Goal: Task Accomplishment & Management: Complete application form

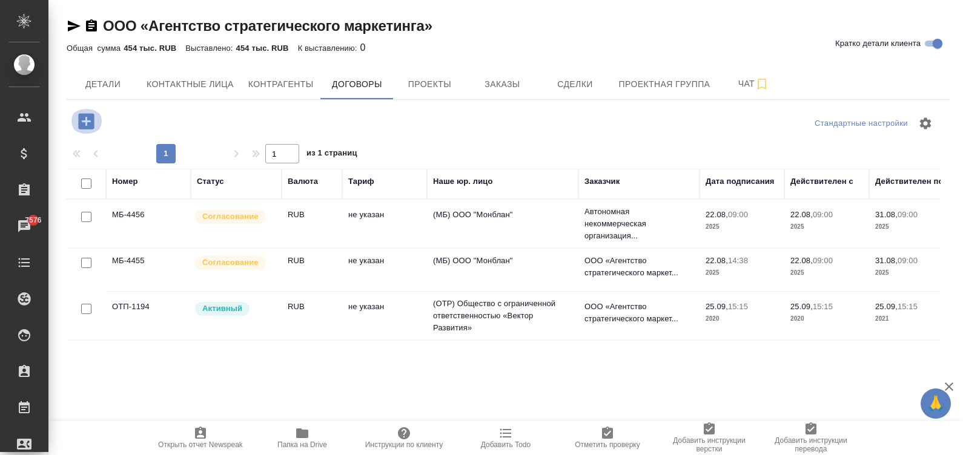
click at [79, 119] on icon "button" at bounding box center [86, 121] width 16 height 16
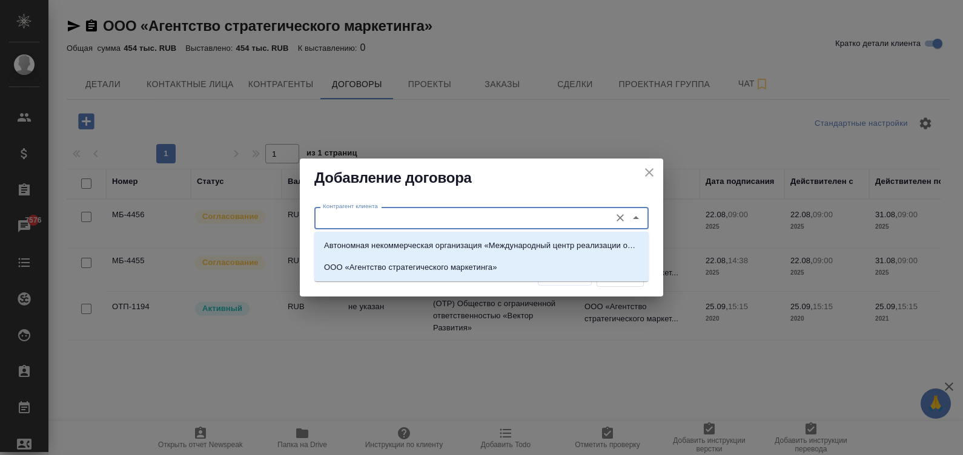
click at [431, 215] on input "Контрагент клиента" at bounding box center [461, 218] width 286 height 15
click at [467, 266] on p "ООО «Агентство стратегического маркетинга»" at bounding box center [410, 268] width 173 height 12
type input "ООО «Агентство стратегического маркетинга»"
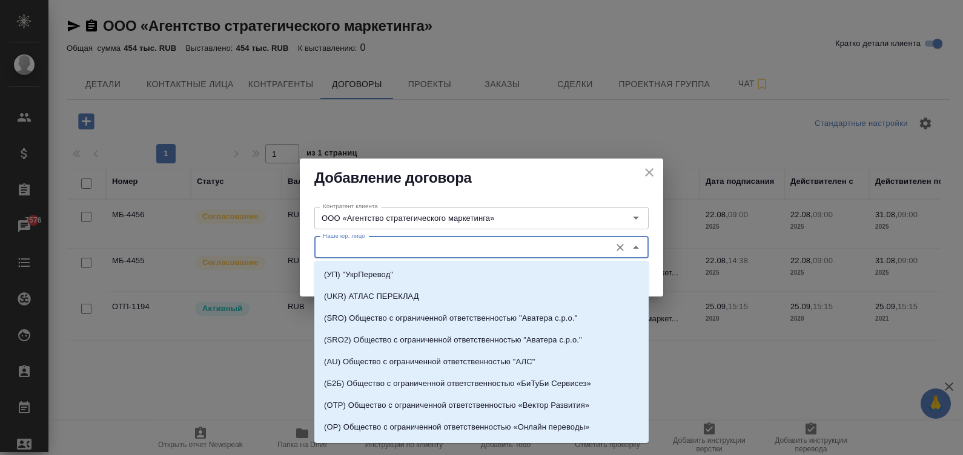
click at [392, 240] on input "Наше юр. лицо" at bounding box center [461, 247] width 286 height 15
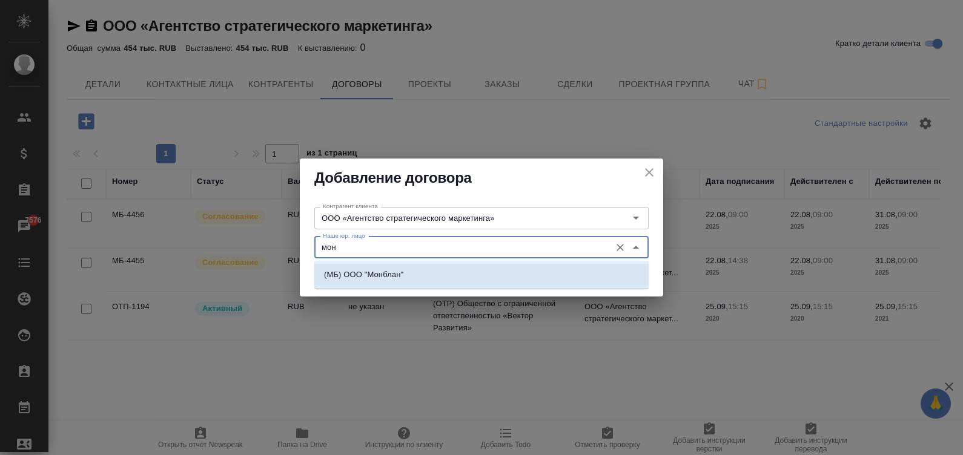
click at [339, 270] on p "(МБ) ООО "Монблан"" at bounding box center [363, 275] width 79 height 12
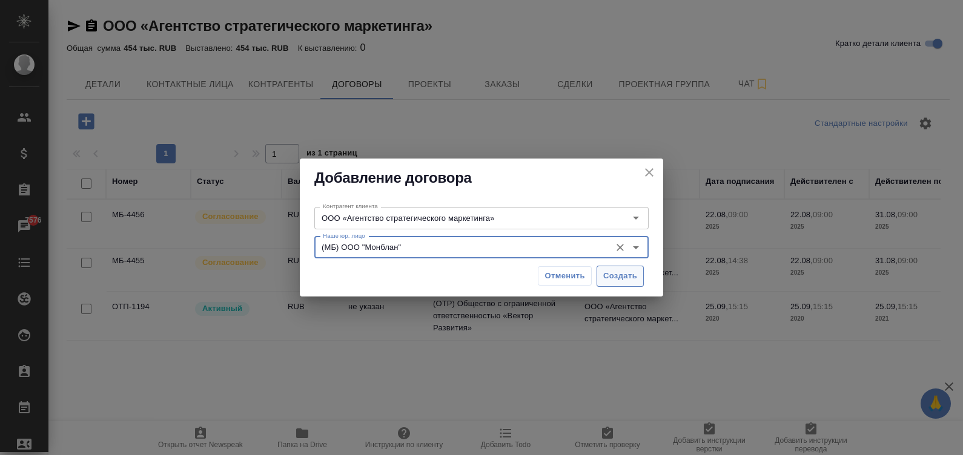
type input "(МБ) ООО "Монблан""
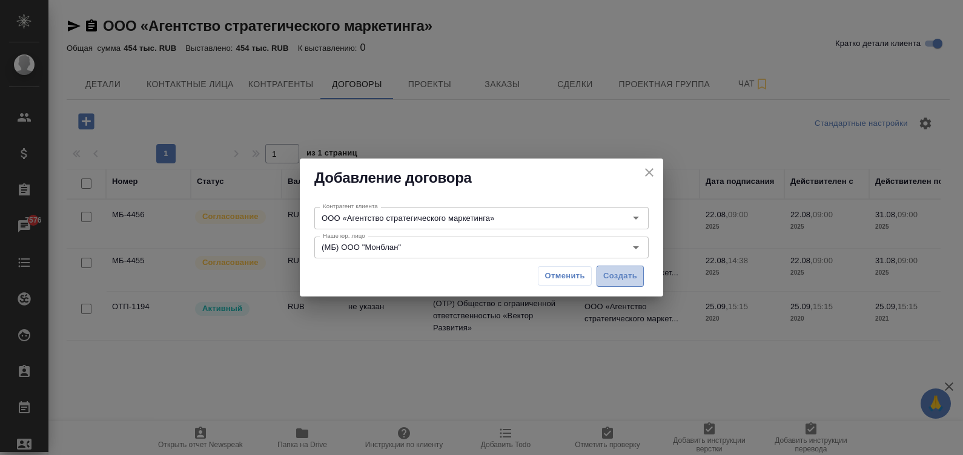
click at [629, 271] on span "Создать" at bounding box center [620, 277] width 34 height 14
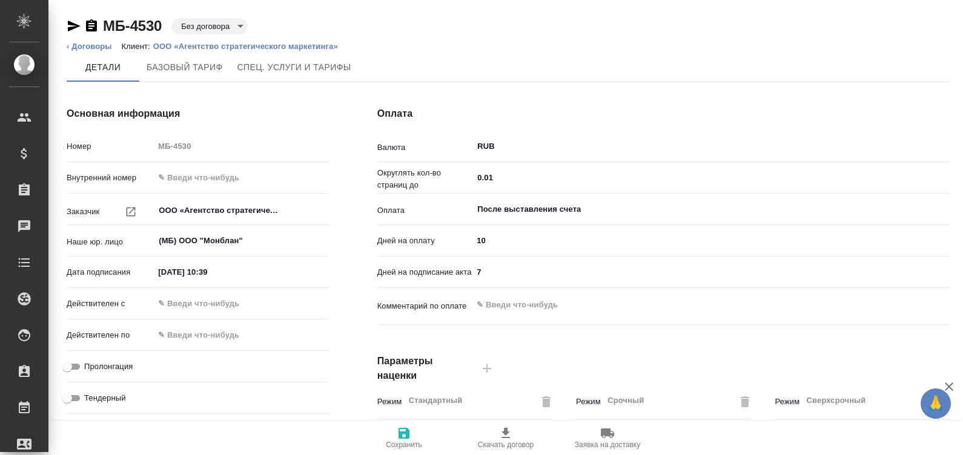
type input "МБ-4530"
type input "ООО «Агентство стратегического маркетинга»"
type input "(МБ) ООО "Монблан""
type input "12.09.2025 10:39"
type input "RUB"
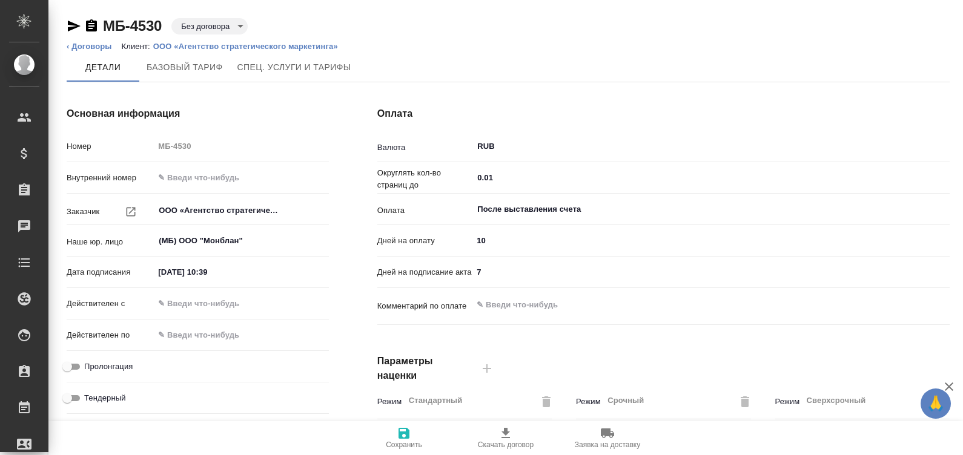
type input "После выставления счета"
type textarea "x"
type input "russian2"
type input "basic"
type input "manual"
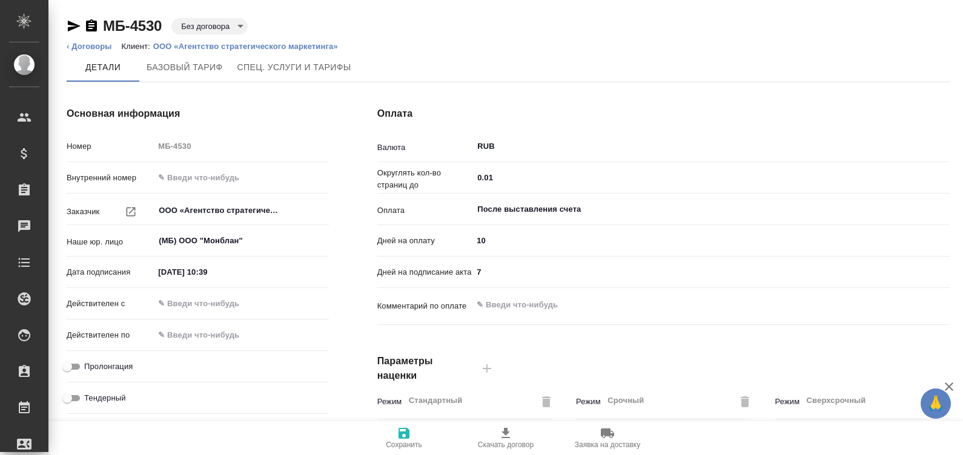
type input "client"
click at [225, 274] on input "12.09.2025 10:39" at bounding box center [207, 272] width 106 height 18
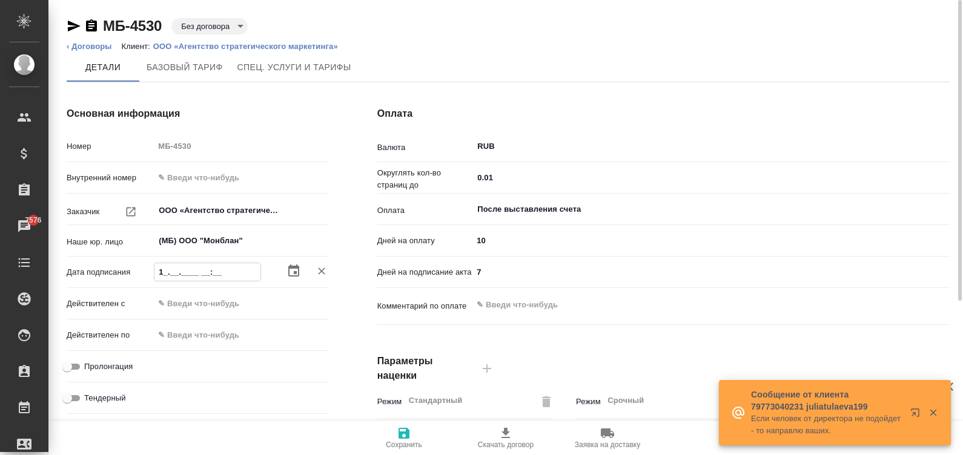
type input "11.__.____ __:__"
type textarea "x"
type input "11.0_.____ __:__"
type textarea "x"
type input "11.09.____ __:__"
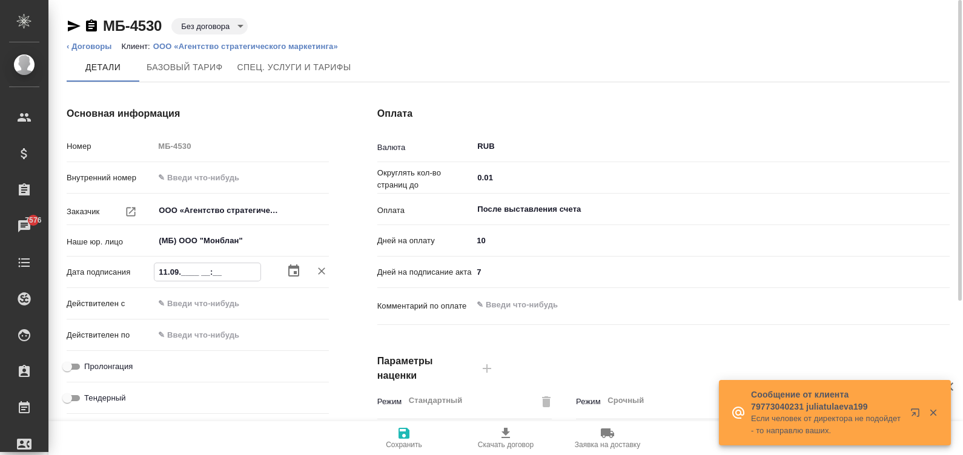
type textarea "x"
type input "11.09.2___ __:__"
type textarea "x"
type input "11.09.20__ __:__"
type textarea "x"
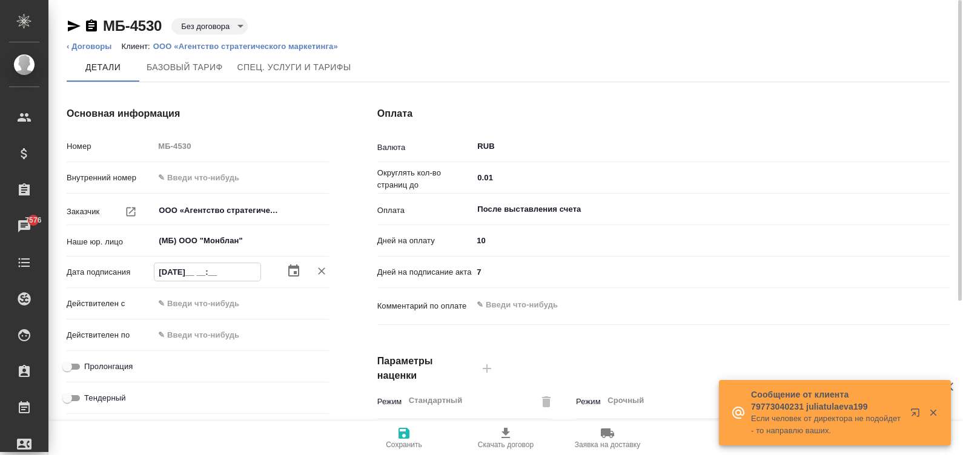
type input "11.09.202_ __:__"
type textarea "x"
type input "11.09.2025 __:__"
type textarea "x"
type input "11.09.2025 09:__"
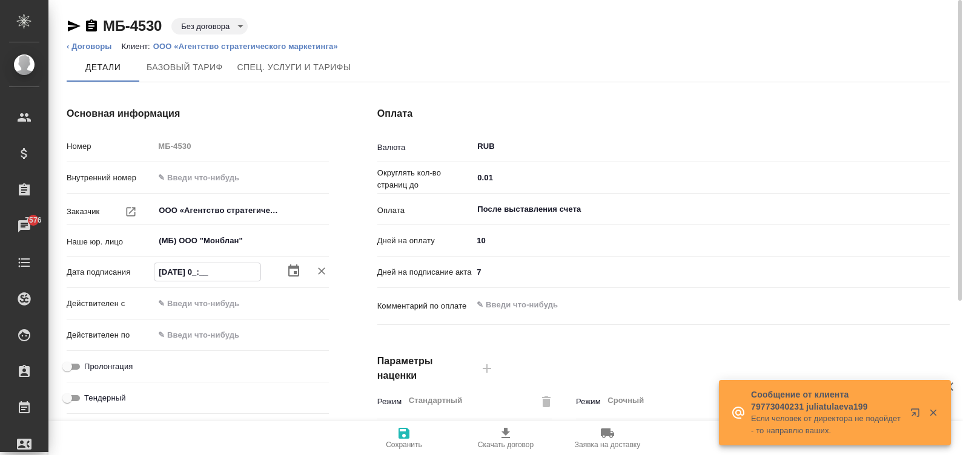
type textarea "x"
type input "11.09.2025 09:00"
type textarea "x"
type input "11.09.2025 09:00"
click at [233, 296] on input "text" at bounding box center [207, 304] width 106 height 18
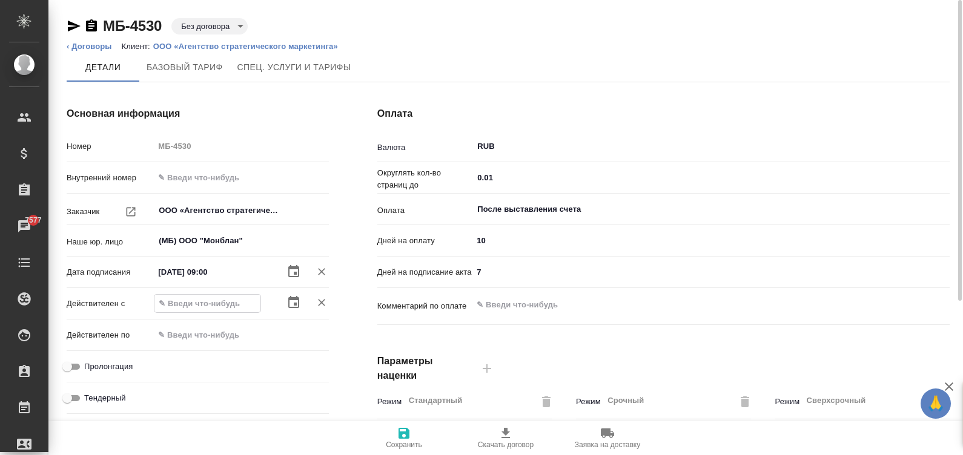
click at [233, 296] on input "text" at bounding box center [207, 304] width 106 height 18
paste input "11.09.2025 09:00"
type input "11.09.2025 09:00"
type textarea "x"
type input "11.09.2025 09:00"
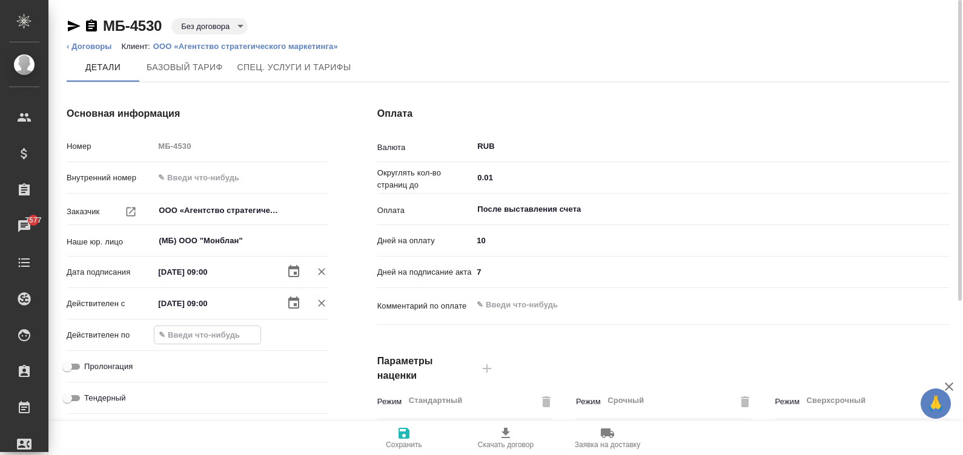
click at [170, 330] on input "text" at bounding box center [207, 335] width 106 height 18
type input "3_.__.____ __:__"
type textarea "x"
type input "30.__.____ __:__"
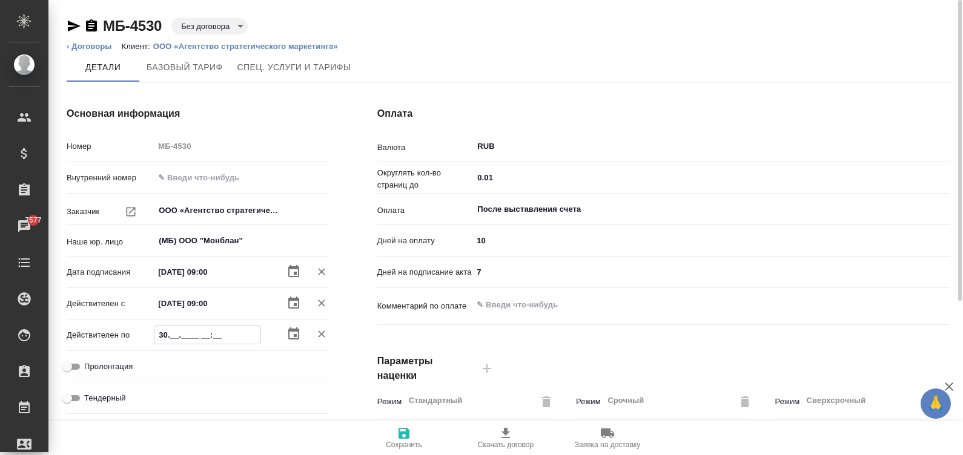
type textarea "x"
type input "30.0_.____ __:__"
type textarea "x"
type input "30.09.____ __:__"
type textarea "x"
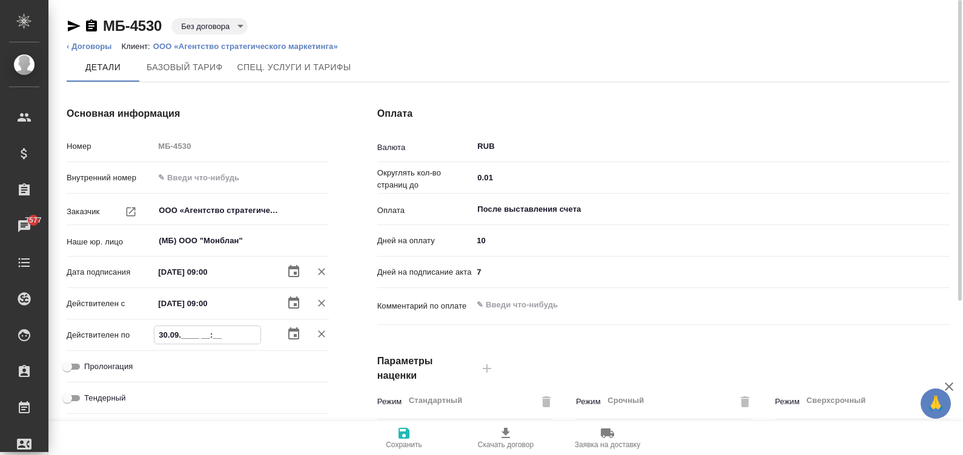
type input "30.09.2___ __:__"
type textarea "x"
type input "30.09.20__ __:__"
type textarea "x"
type input "30.09.202_ __:__"
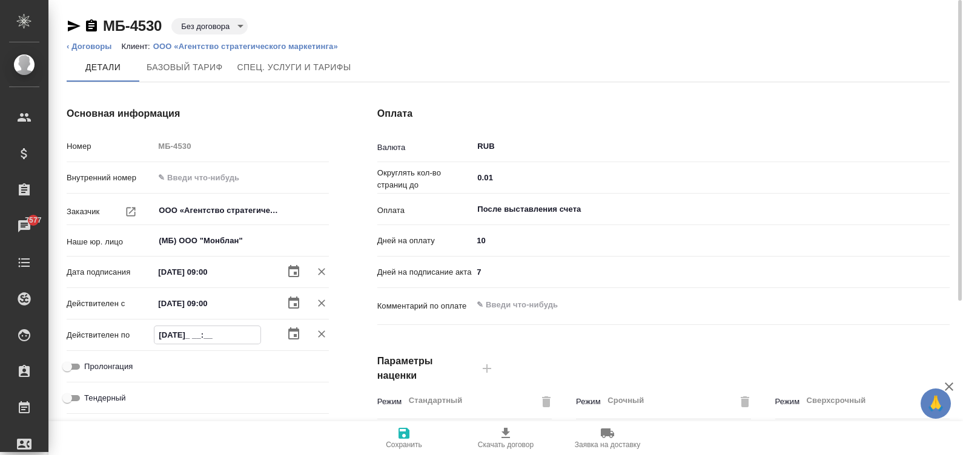
type textarea "x"
type input "30.09.2025 __:__"
type textarea "x"
type input "30.09.2025 09:__"
type textarea "x"
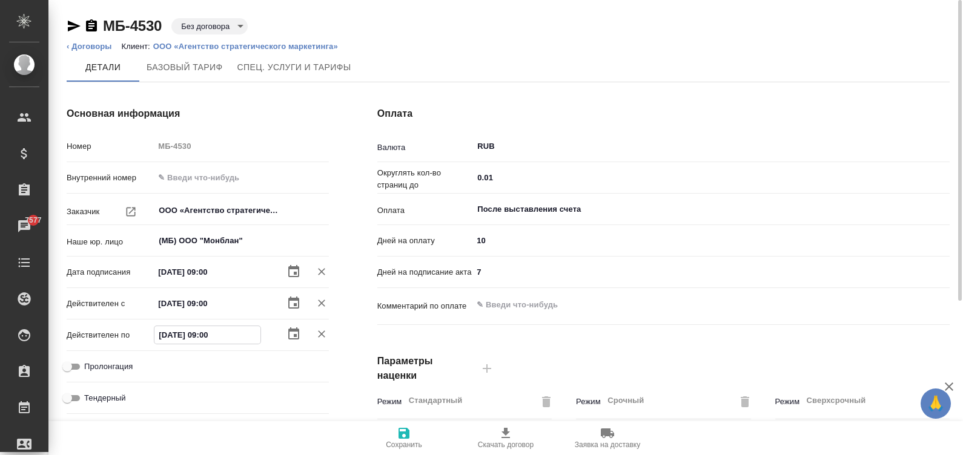
type input "30.09.2025 09:00"
type textarea "x"
click at [564, 200] on div "После выставления счета ​" at bounding box center [710, 210] width 477 height 22
type input "30.09.2025 09:00"
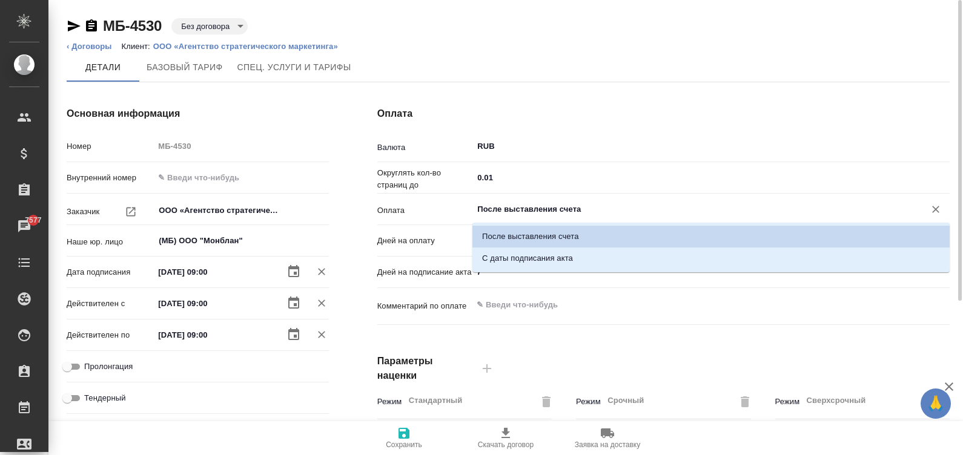
click at [534, 210] on input "После выставления счета" at bounding box center [690, 209] width 429 height 15
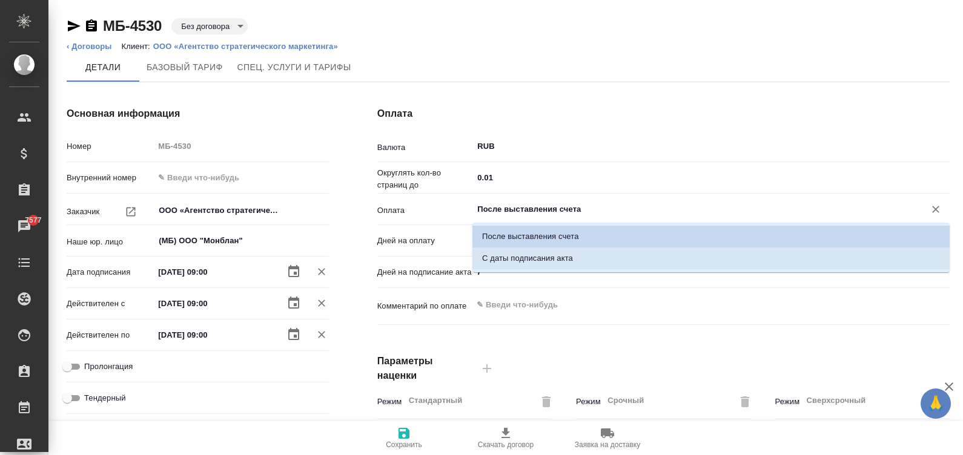
click at [576, 253] on li "С даты подписания акта" at bounding box center [710, 259] width 477 height 22
type input "С даты подписания акта"
type textarea "x"
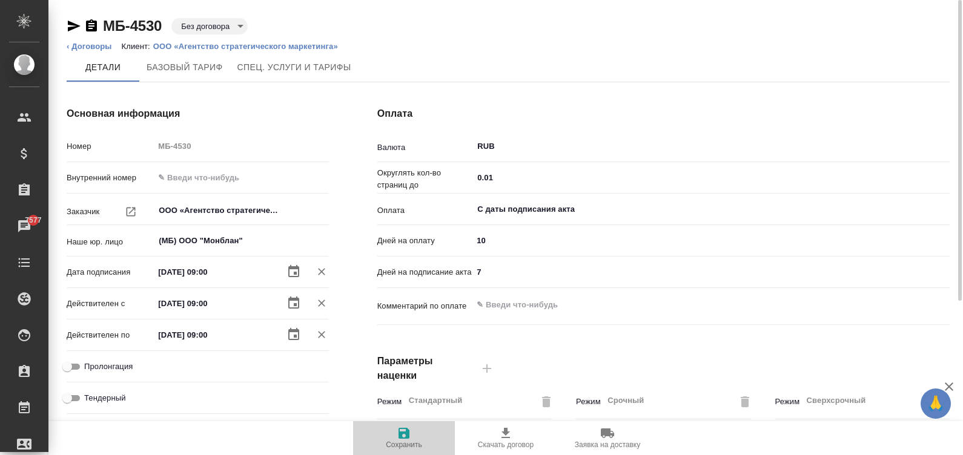
click at [406, 449] on span "Сохранить" at bounding box center [404, 445] width 36 height 8
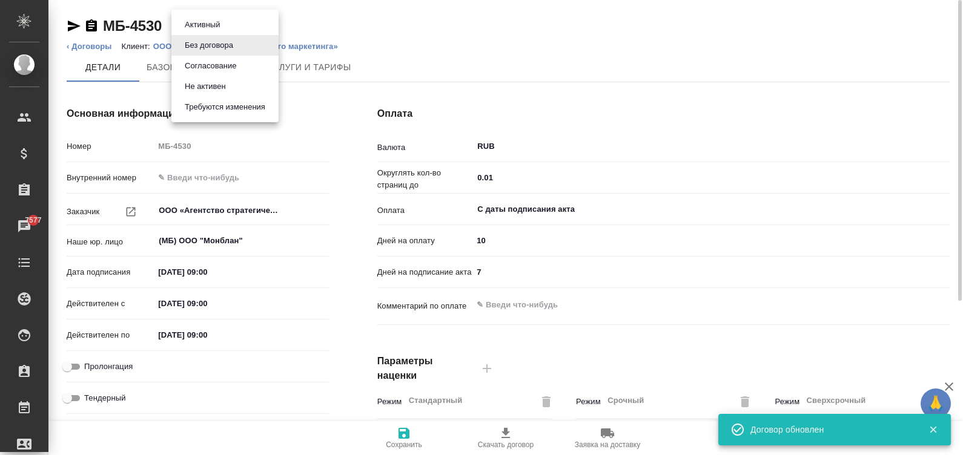
click at [194, 19] on body "🙏 .cls-1 fill:#fff; AWATERA Малинина Мария m.malinina Клиенты Спецификации Зака…" at bounding box center [481, 227] width 963 height 455
click at [225, 64] on button "Согласование" at bounding box center [210, 65] width 59 height 13
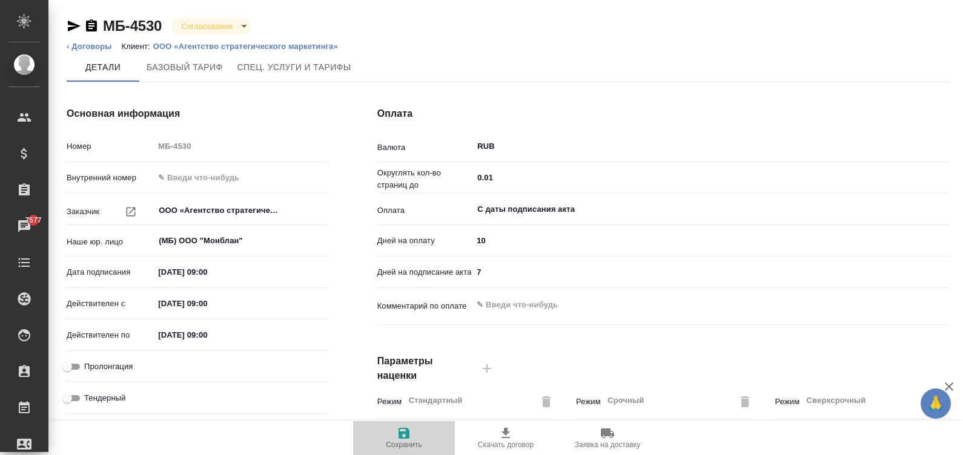
click at [405, 441] on span "Сохранить" at bounding box center [404, 445] width 36 height 8
